Goal: Register for event/course

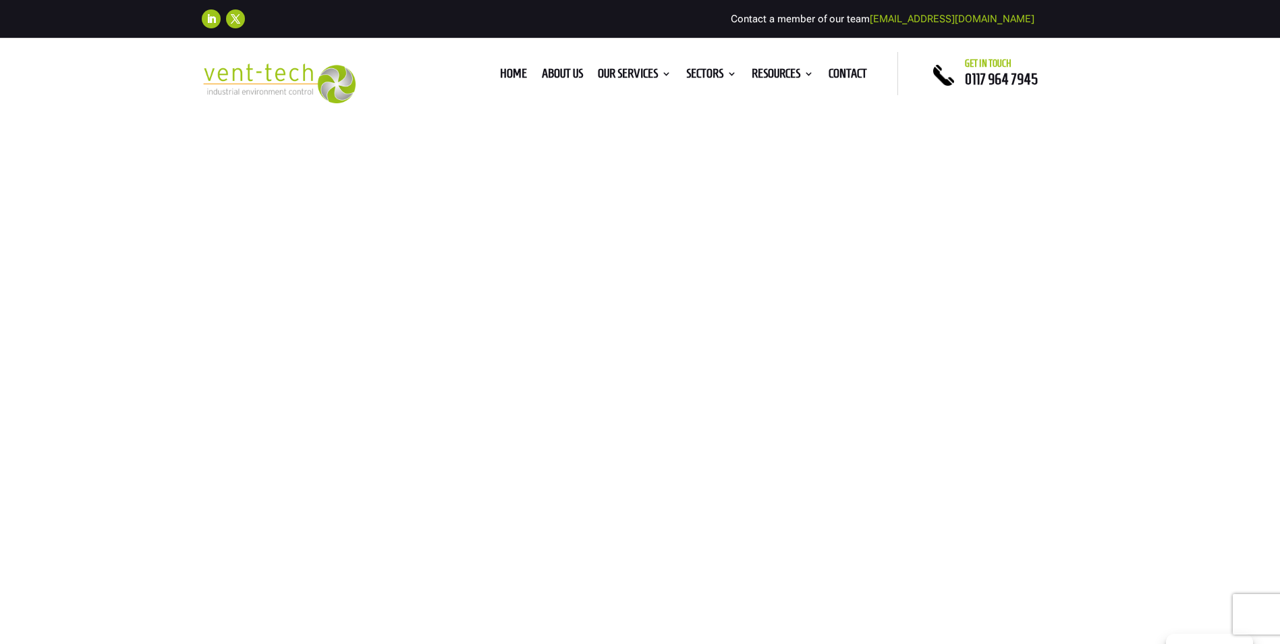
click at [786, 388] on link "P601" at bounding box center [833, 392] width 135 height 27
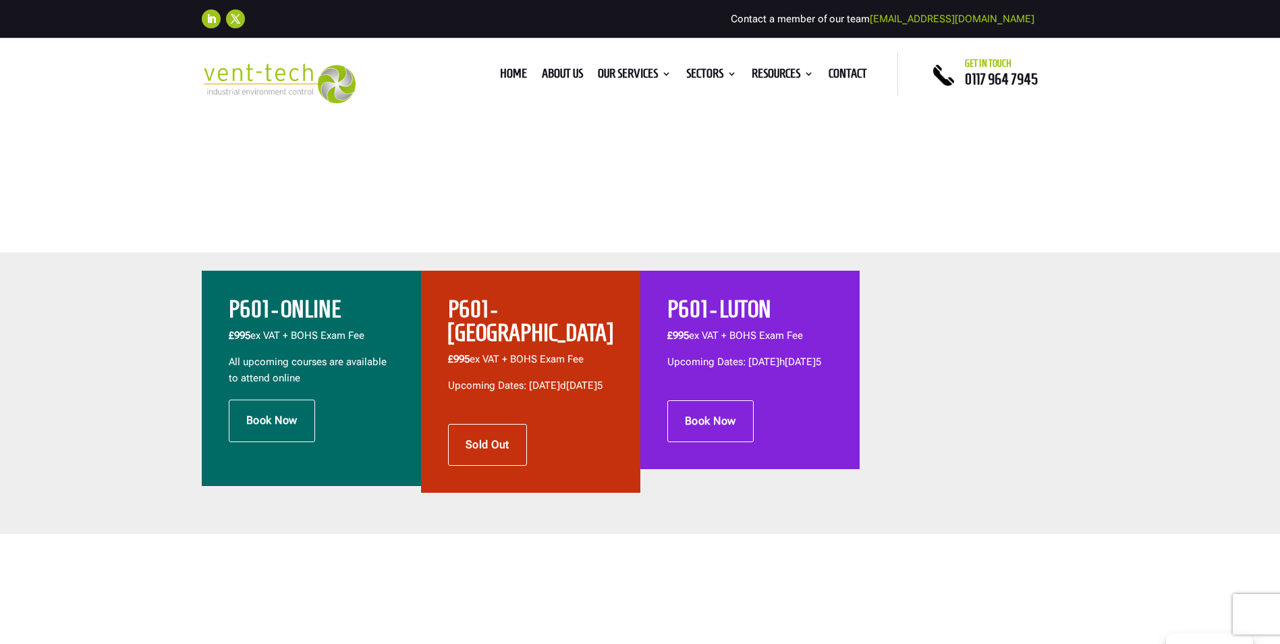
scroll to position [337, 0]
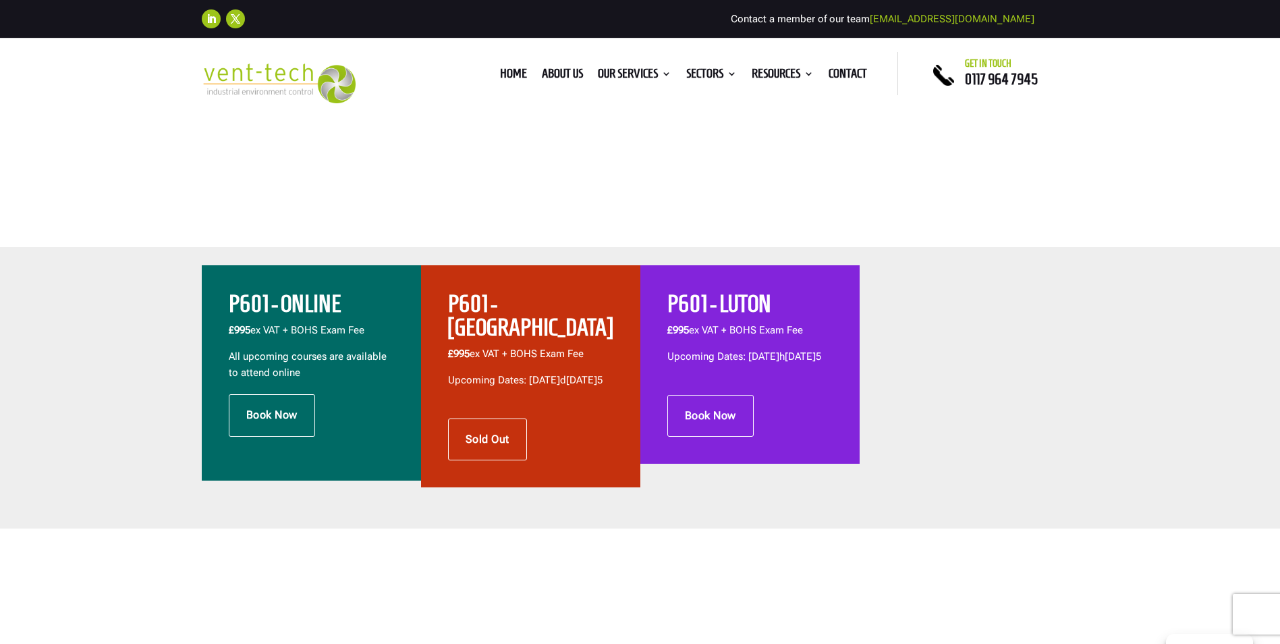
click at [519, 305] on h2 "P601 - BRISTOL" at bounding box center [530, 319] width 165 height 54
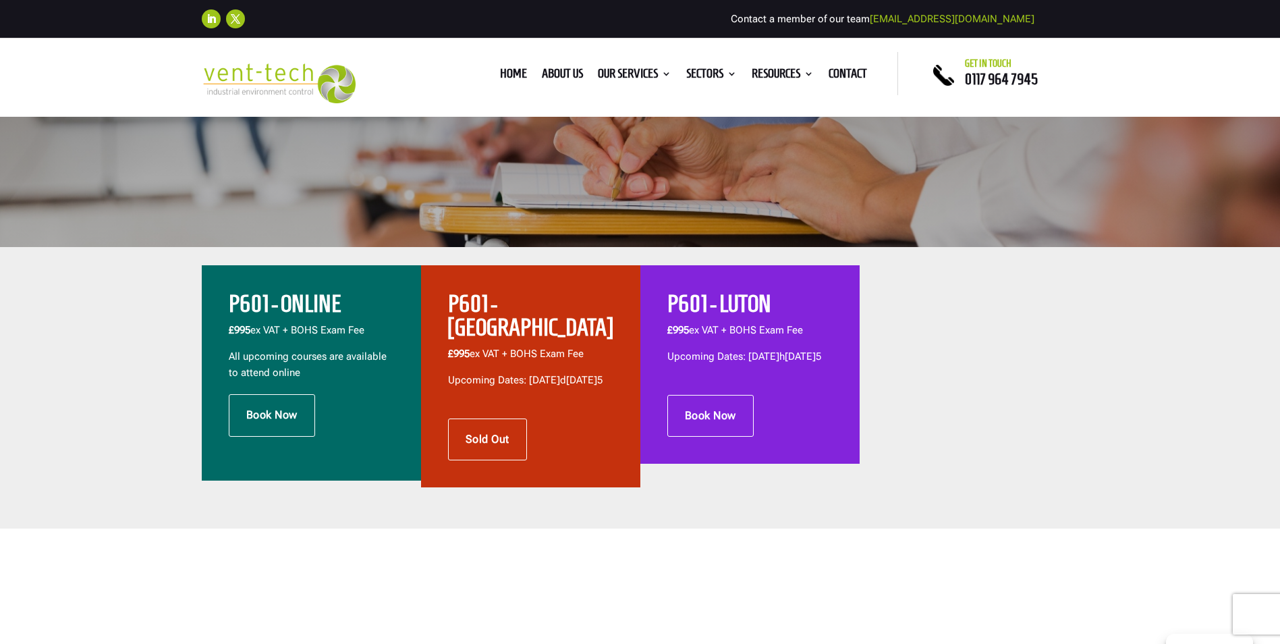
click at [305, 311] on h2 "P601 - ONLINE" at bounding box center [311, 307] width 165 height 30
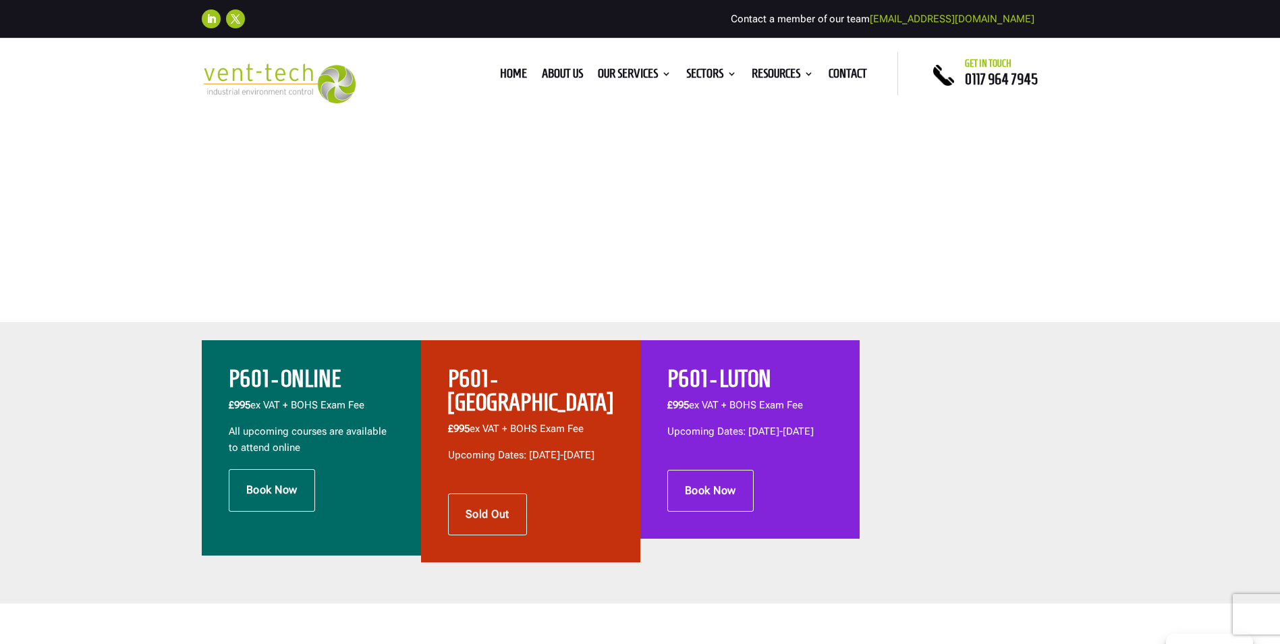
scroll to position [337, 0]
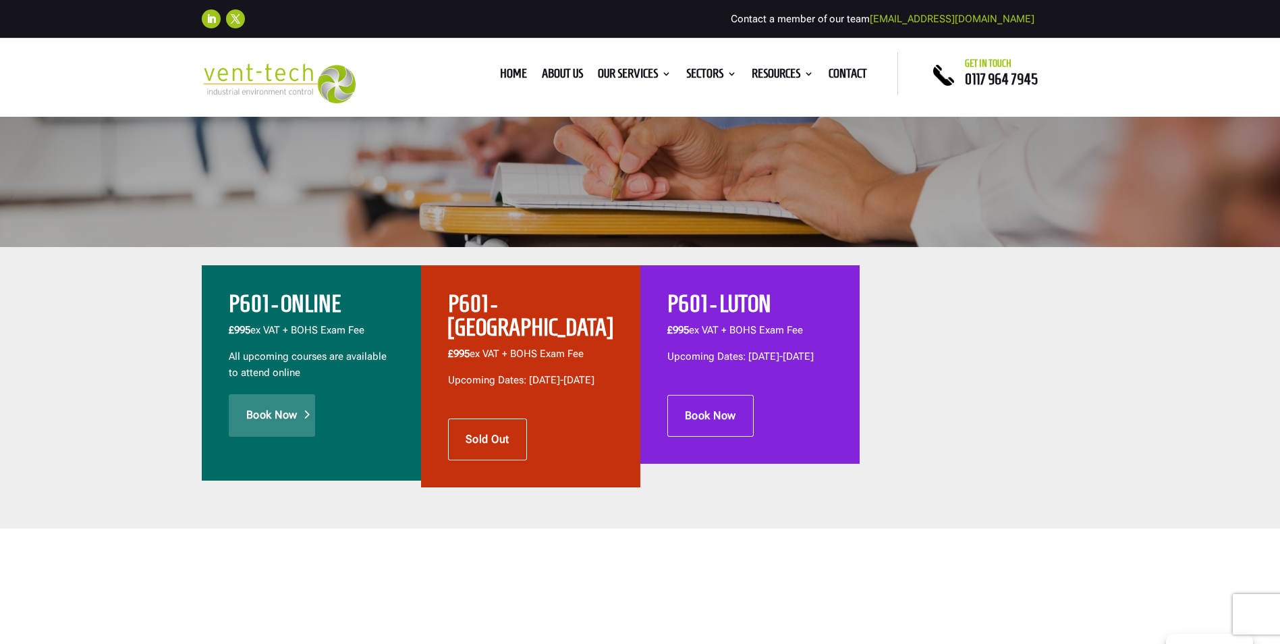
click at [271, 412] on link "Book Now" at bounding box center [272, 415] width 86 height 42
